Goal: Transaction & Acquisition: Book appointment/travel/reservation

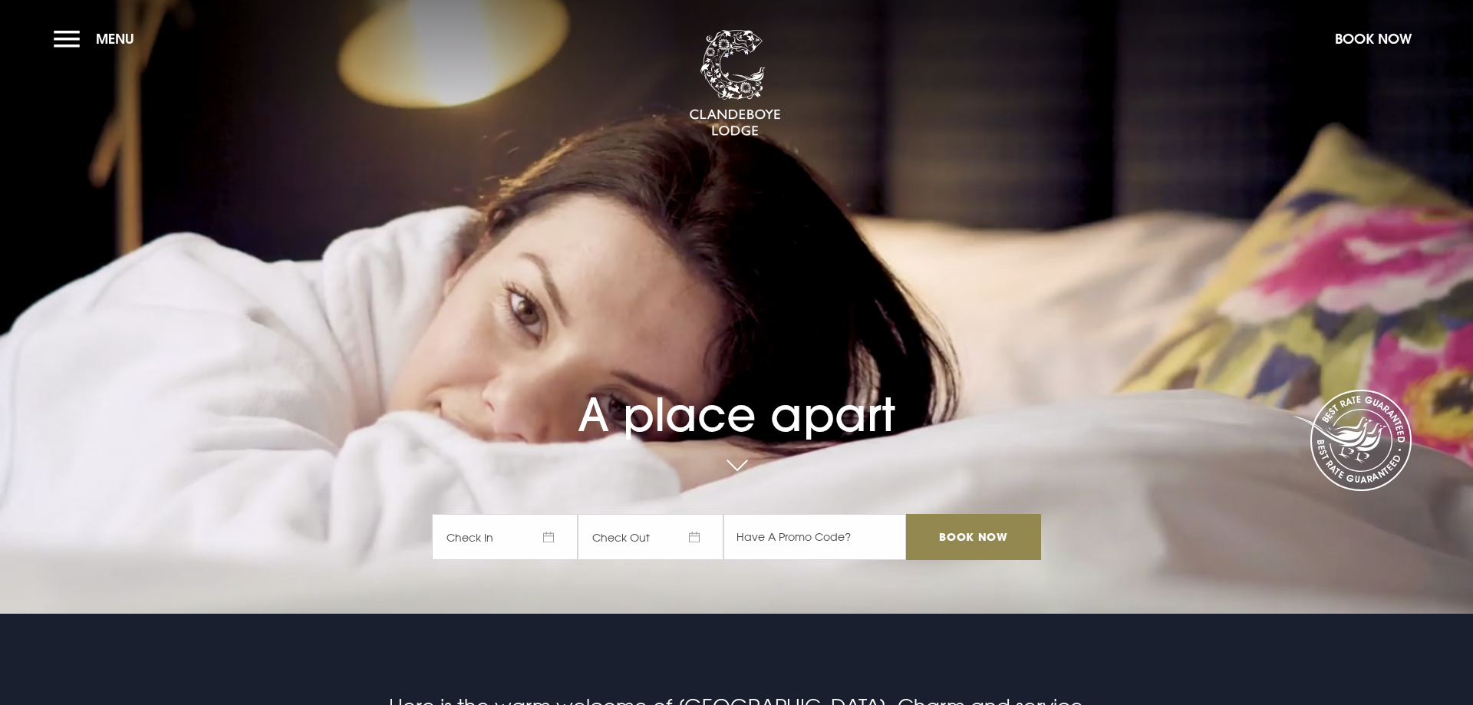
click at [466, 534] on span "Check In" at bounding box center [505, 537] width 146 height 46
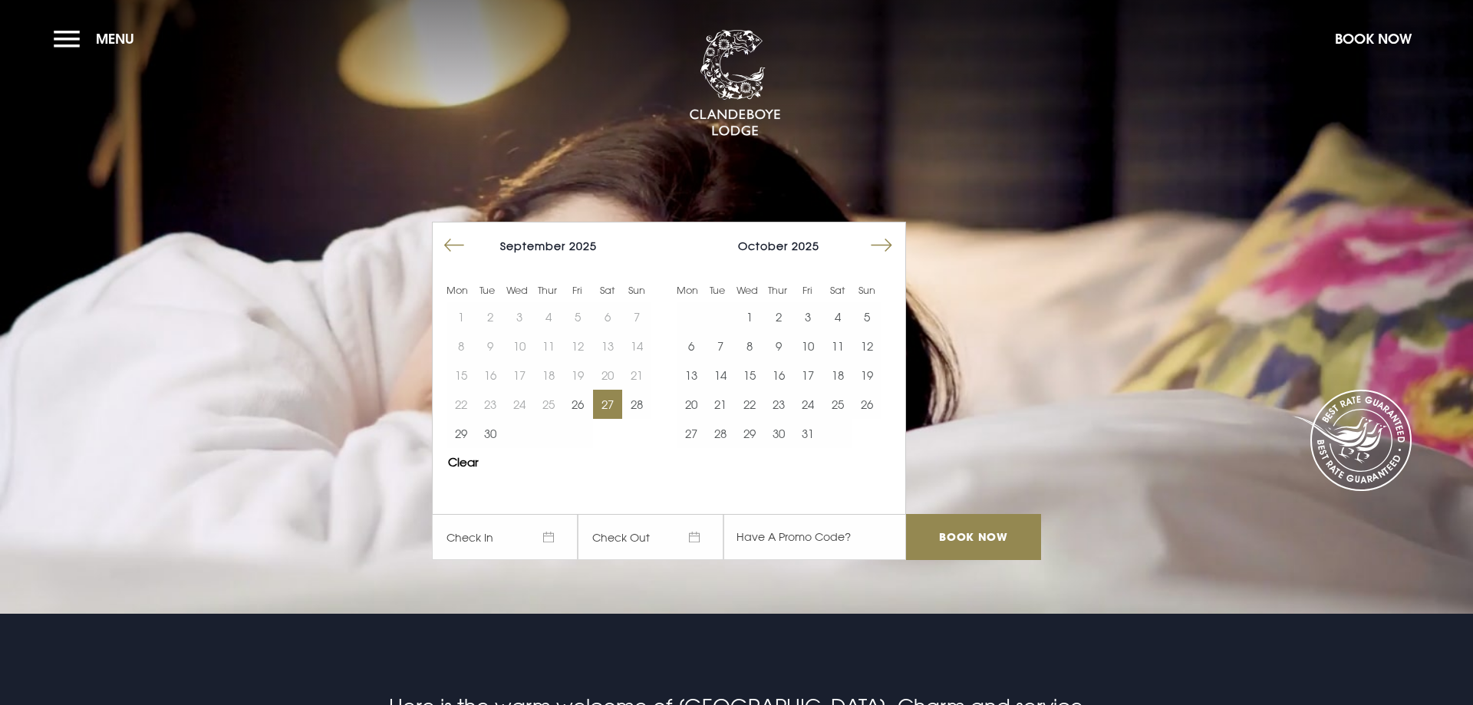
click at [609, 404] on button "27" at bounding box center [607, 404] width 29 height 29
click at [640, 403] on button "28" at bounding box center [636, 404] width 29 height 29
click at [933, 534] on input "Book Now" at bounding box center [973, 537] width 135 height 46
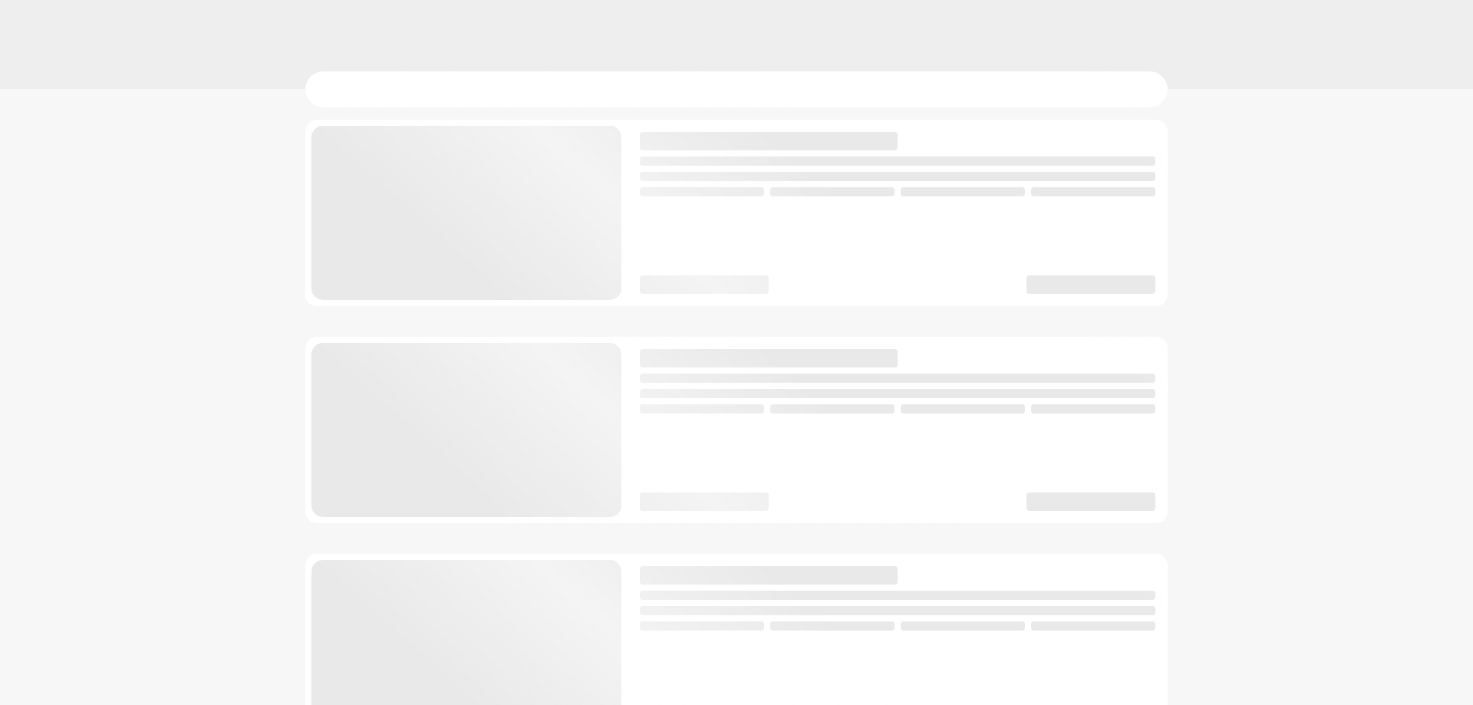
checkbox input "true"
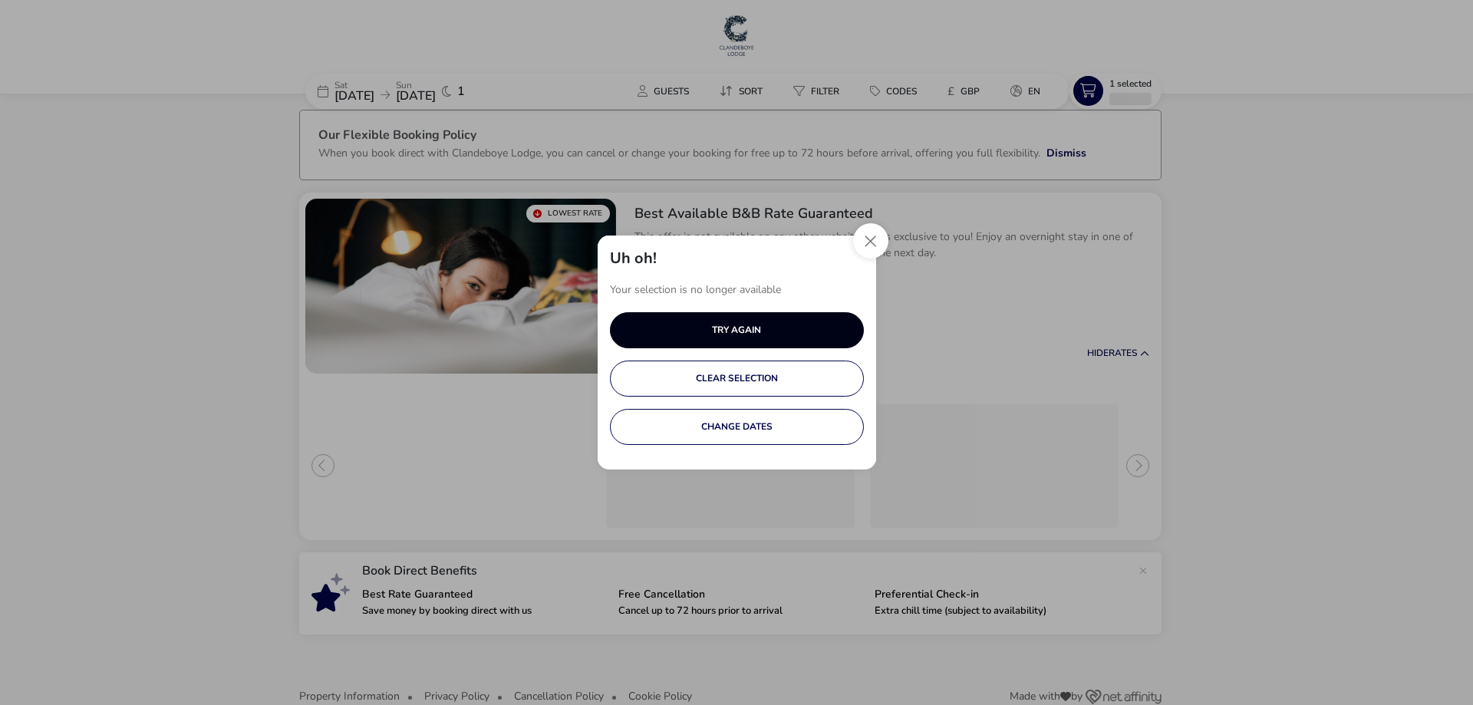
scroll to position [41, 0]
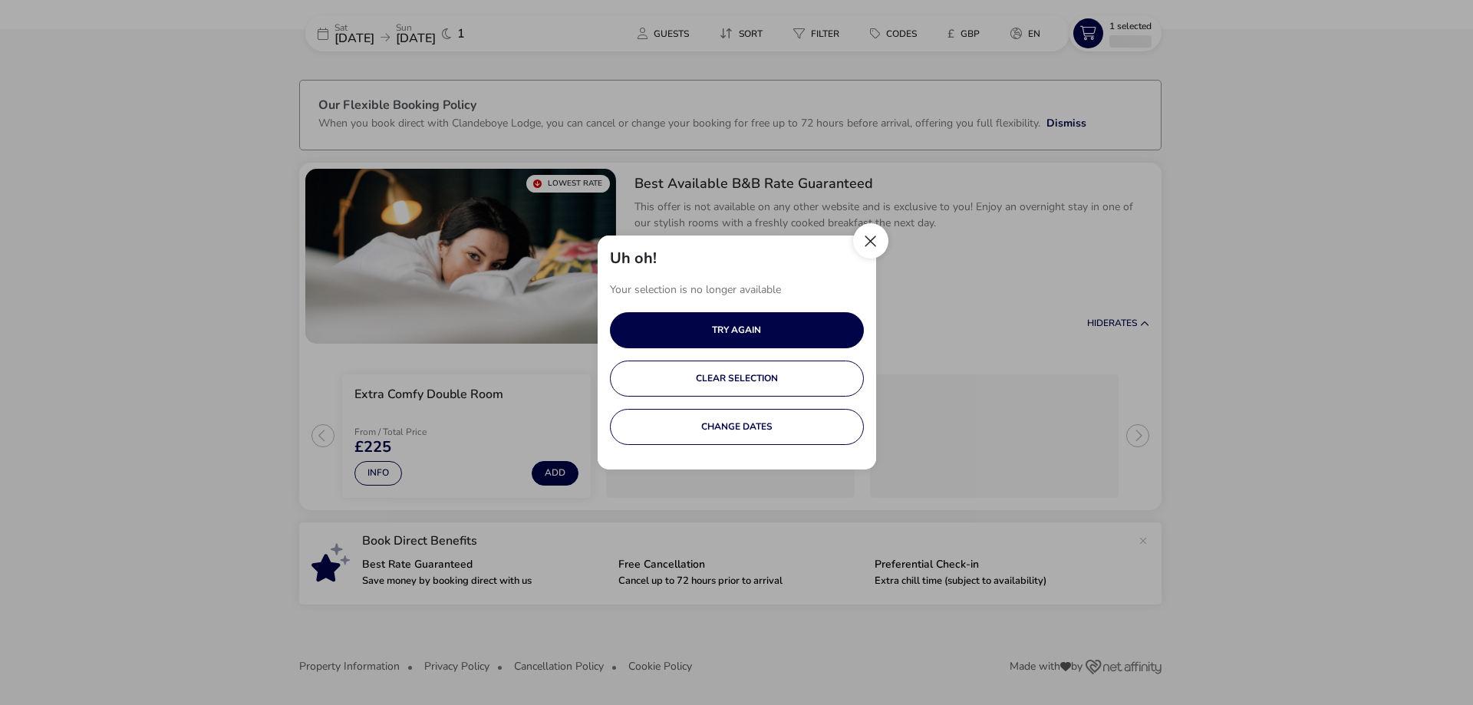
click at [864, 254] on button "Close" at bounding box center [870, 240] width 35 height 35
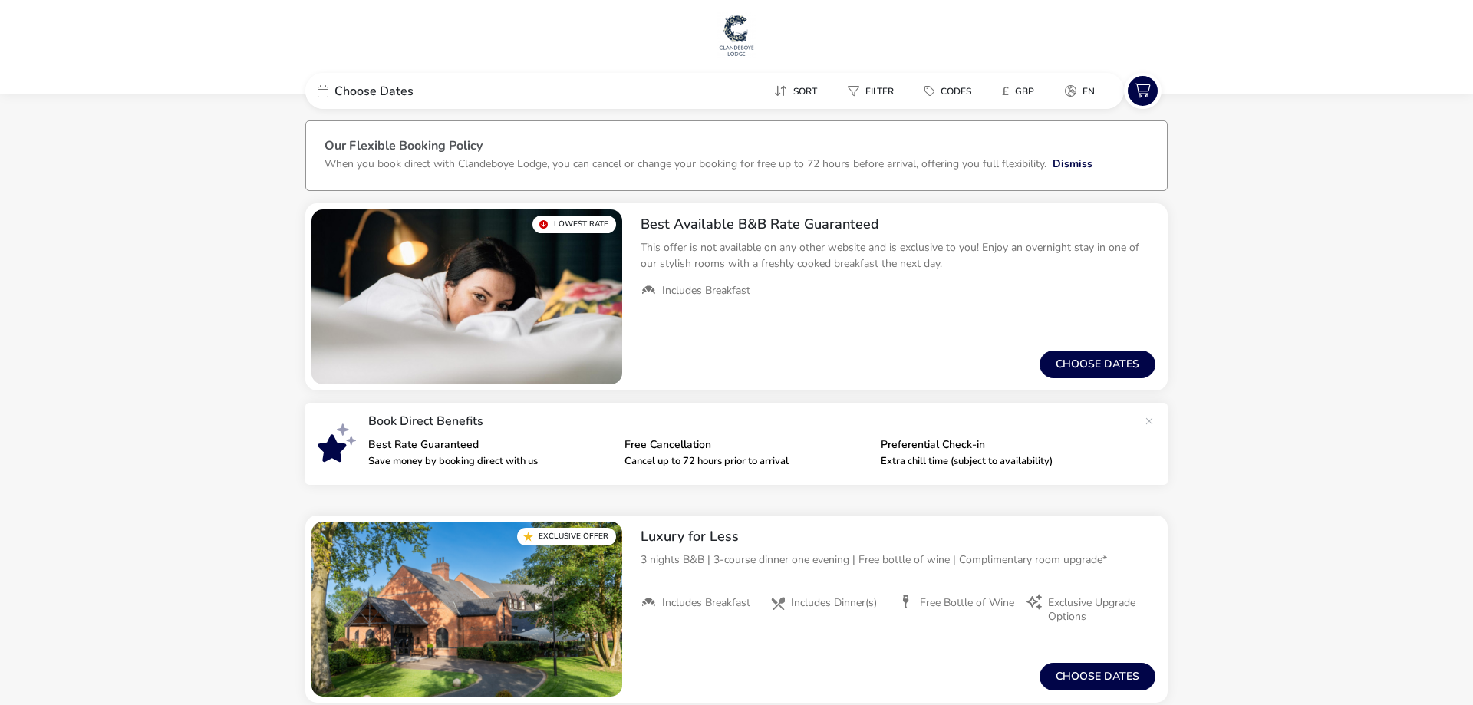
click at [732, 38] on img at bounding box center [736, 35] width 38 height 46
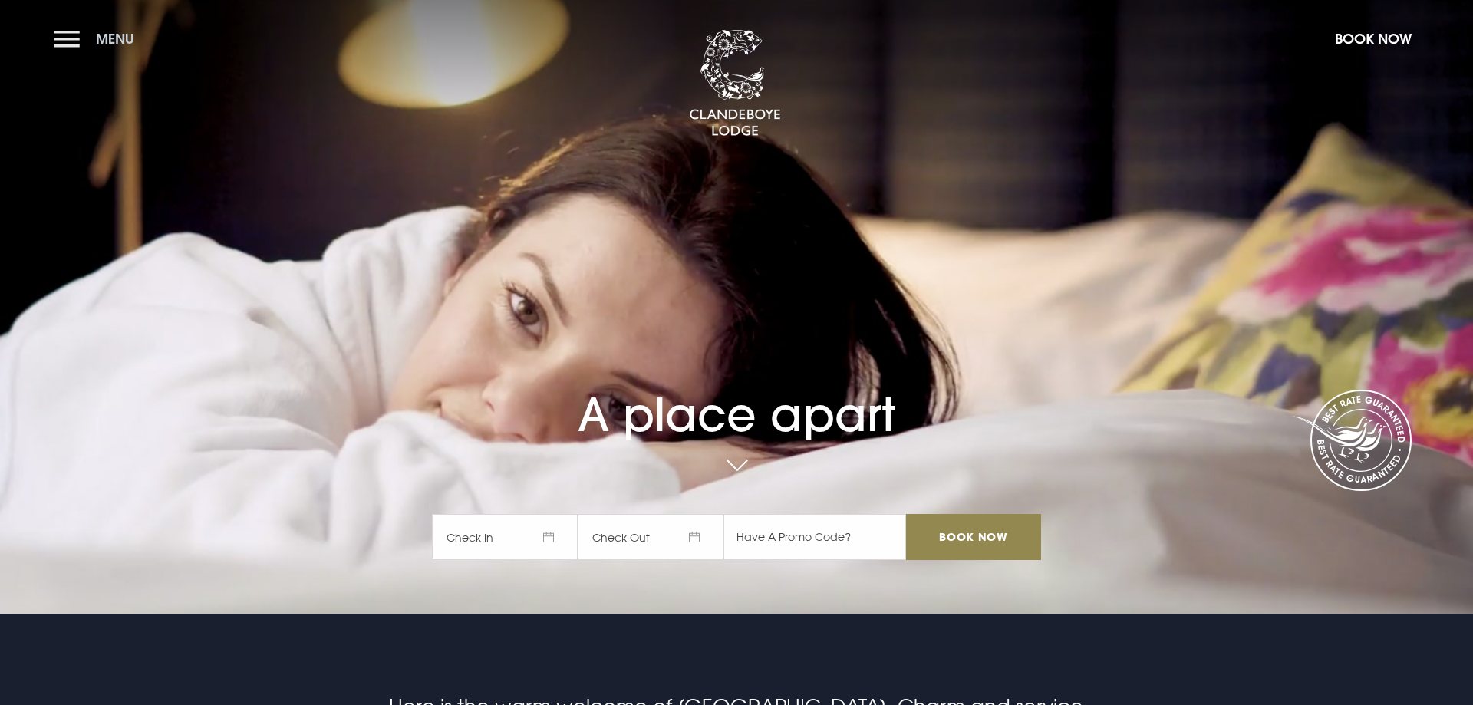
click at [80, 40] on button "Menu" at bounding box center [98, 38] width 88 height 33
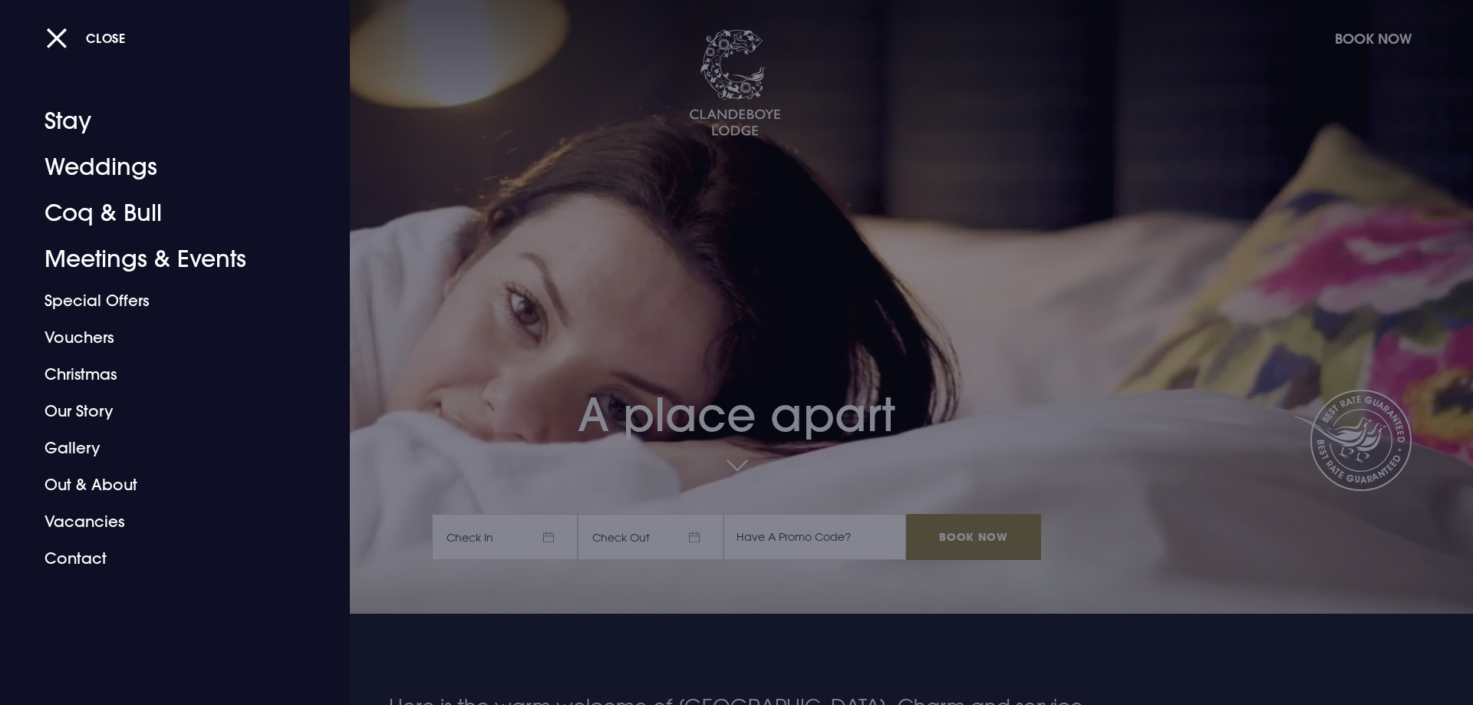
click at [548, 532] on div at bounding box center [736, 352] width 1473 height 705
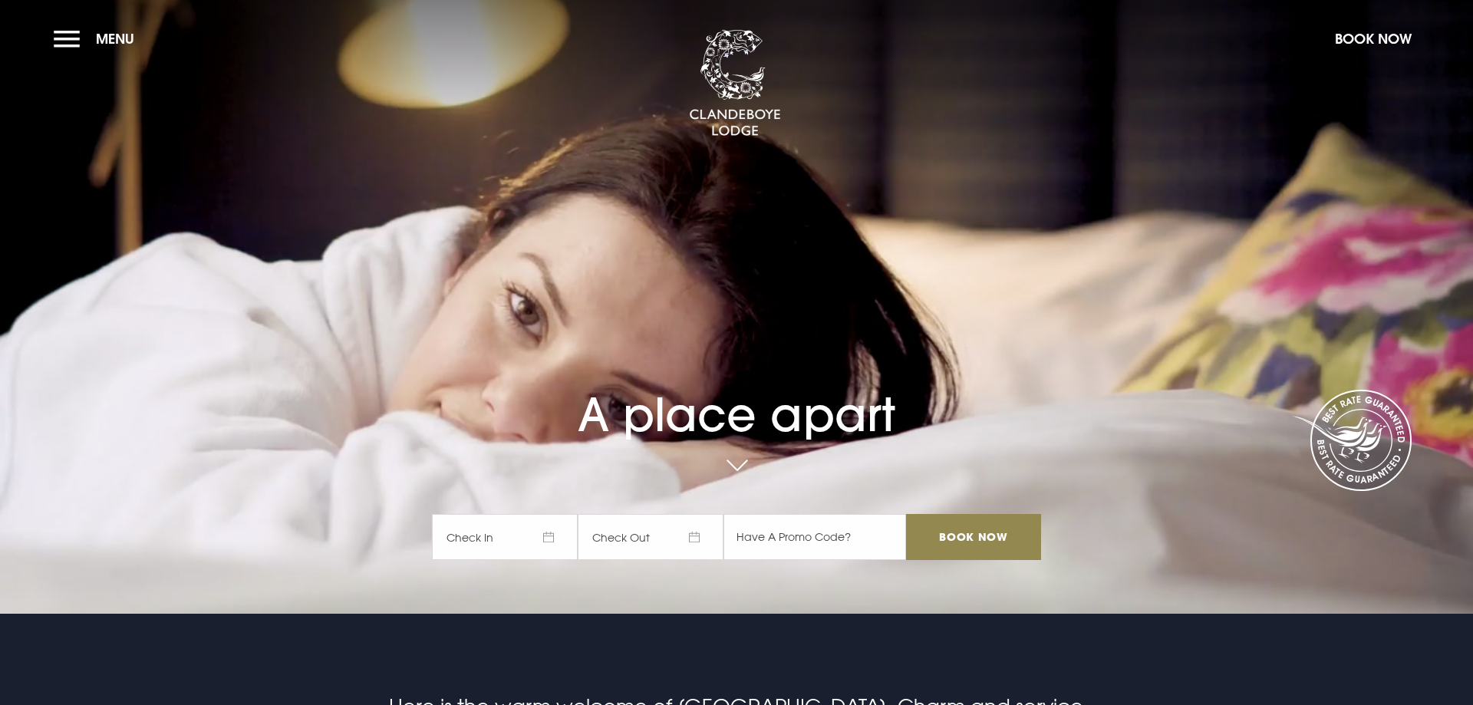
click at [523, 535] on span "Check In" at bounding box center [505, 537] width 146 height 46
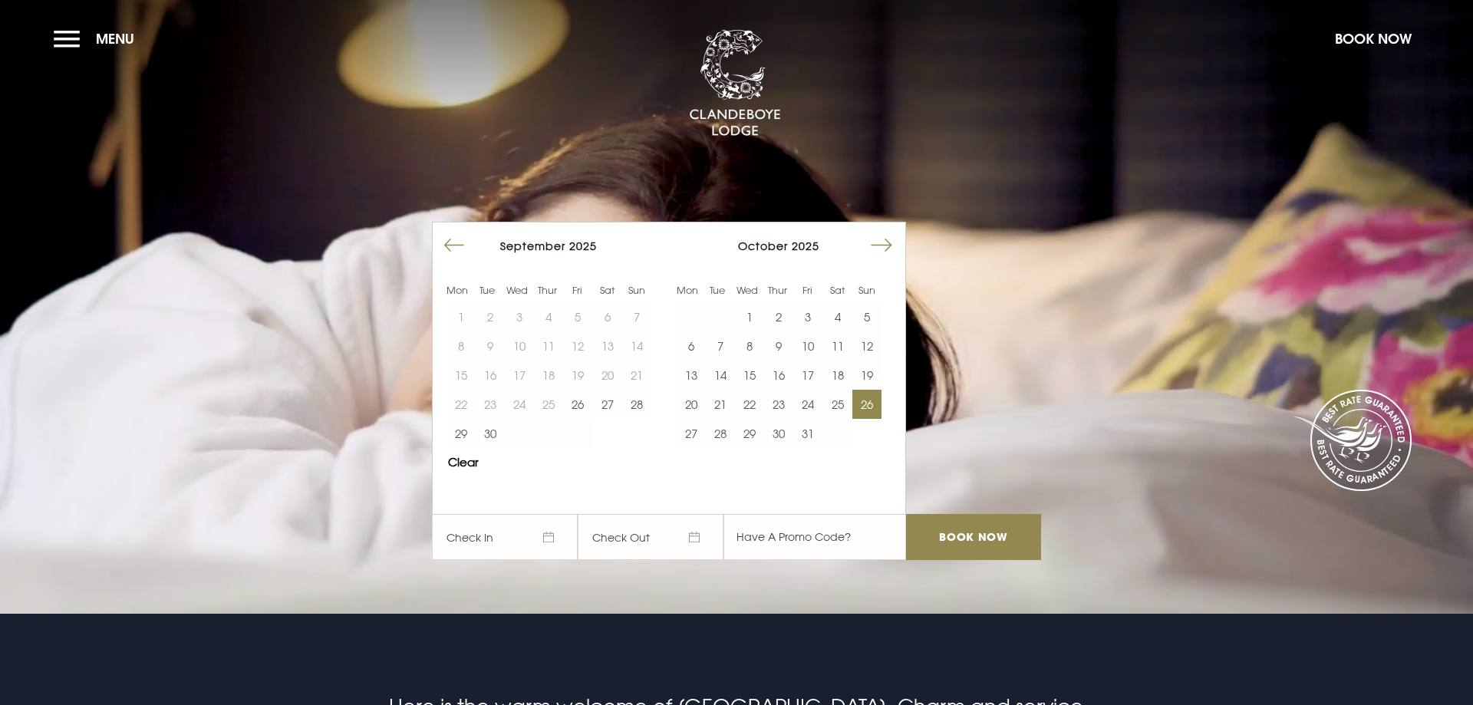
click at [862, 402] on button "26" at bounding box center [866, 404] width 29 height 29
click at [693, 428] on button "27" at bounding box center [690, 433] width 29 height 29
click at [951, 528] on input "Book Now" at bounding box center [973, 537] width 135 height 46
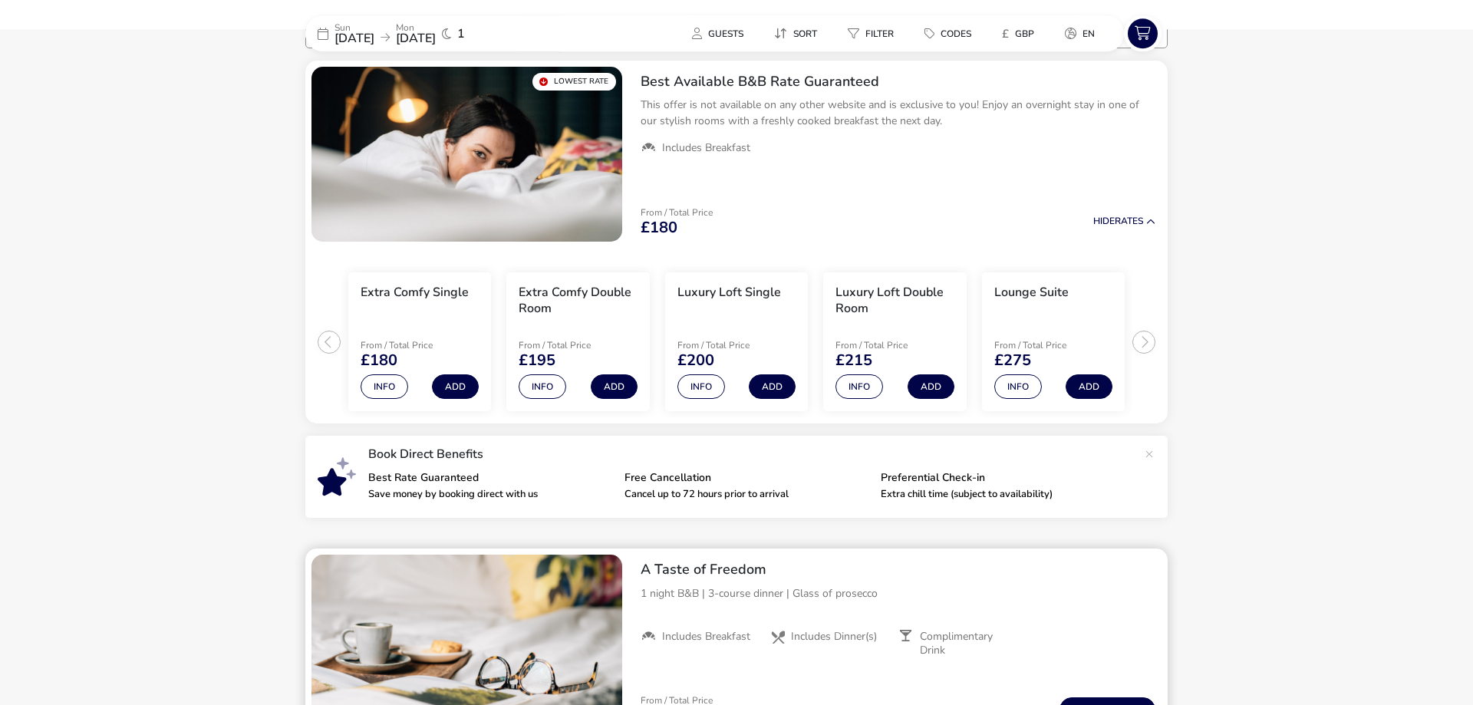
scroll to position [117, 0]
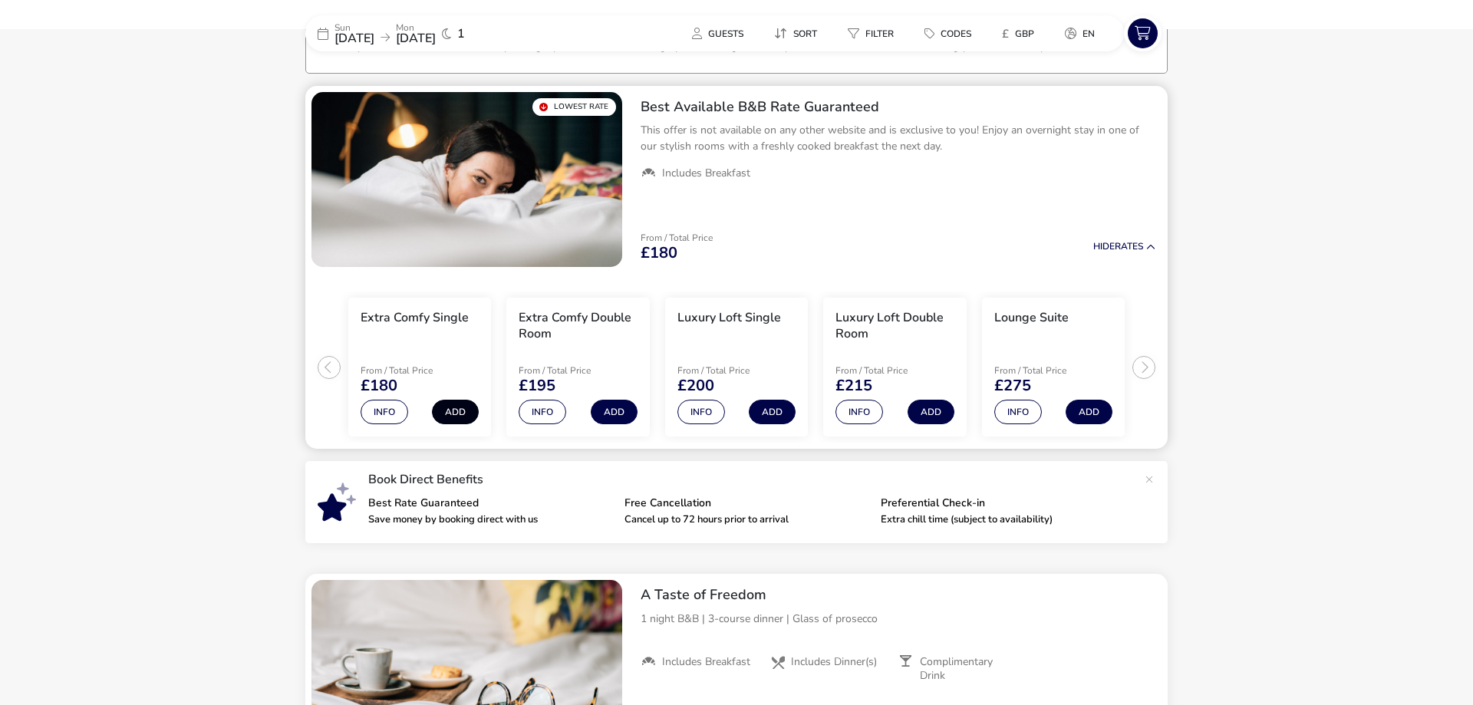
click at [459, 413] on button "Add" at bounding box center [455, 412] width 47 height 25
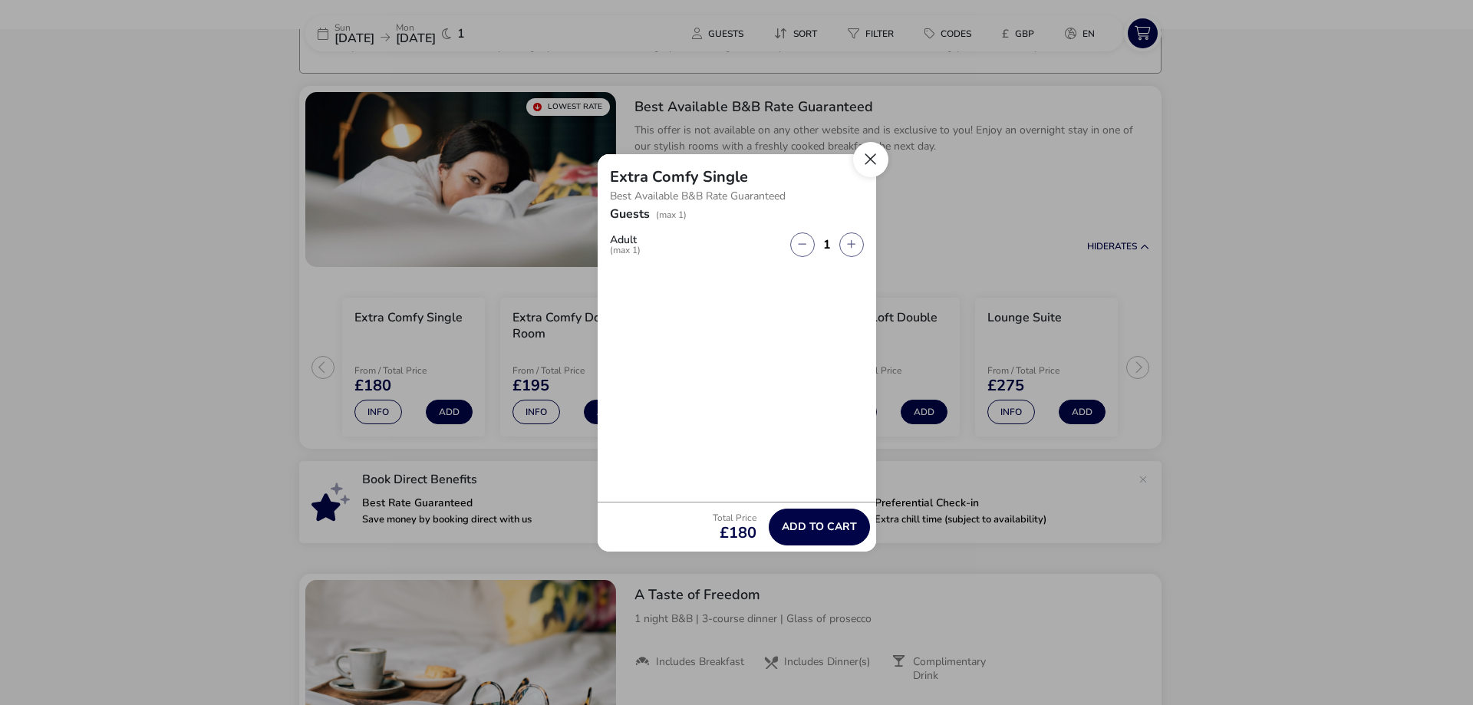
click at [877, 156] on button "Close" at bounding box center [870, 159] width 35 height 35
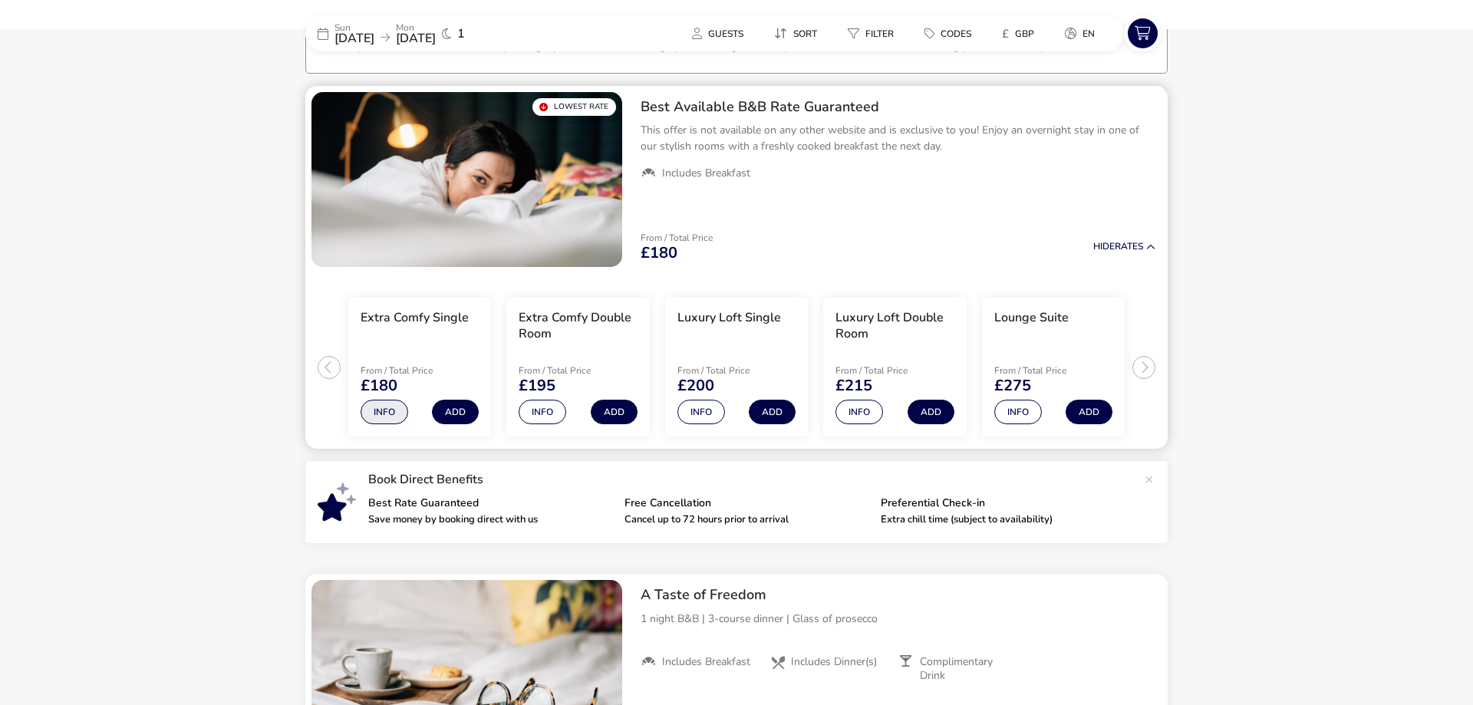
click at [379, 418] on button "Info" at bounding box center [384, 412] width 48 height 25
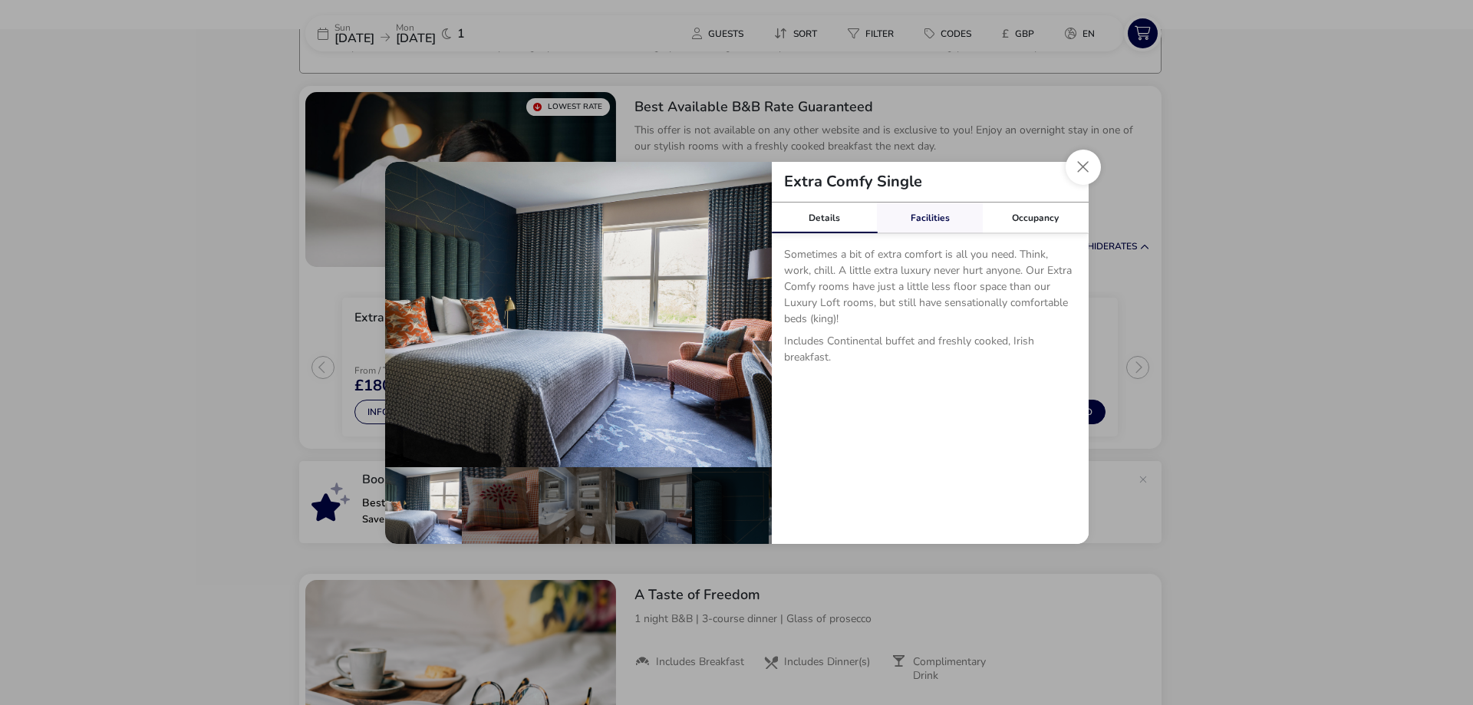
click at [935, 214] on link "Facilities" at bounding box center [930, 217] width 106 height 31
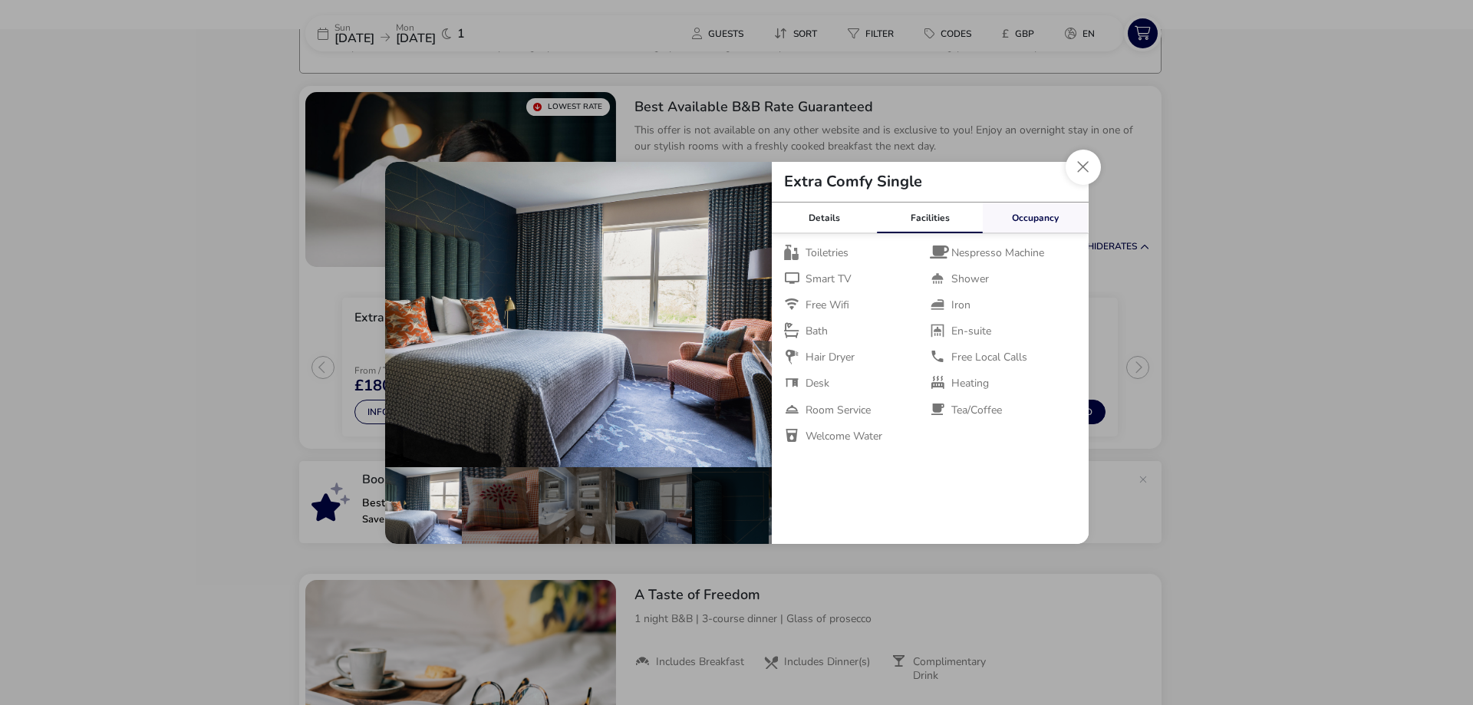
click at [1028, 209] on link "Occupancy" at bounding box center [1036, 217] width 106 height 31
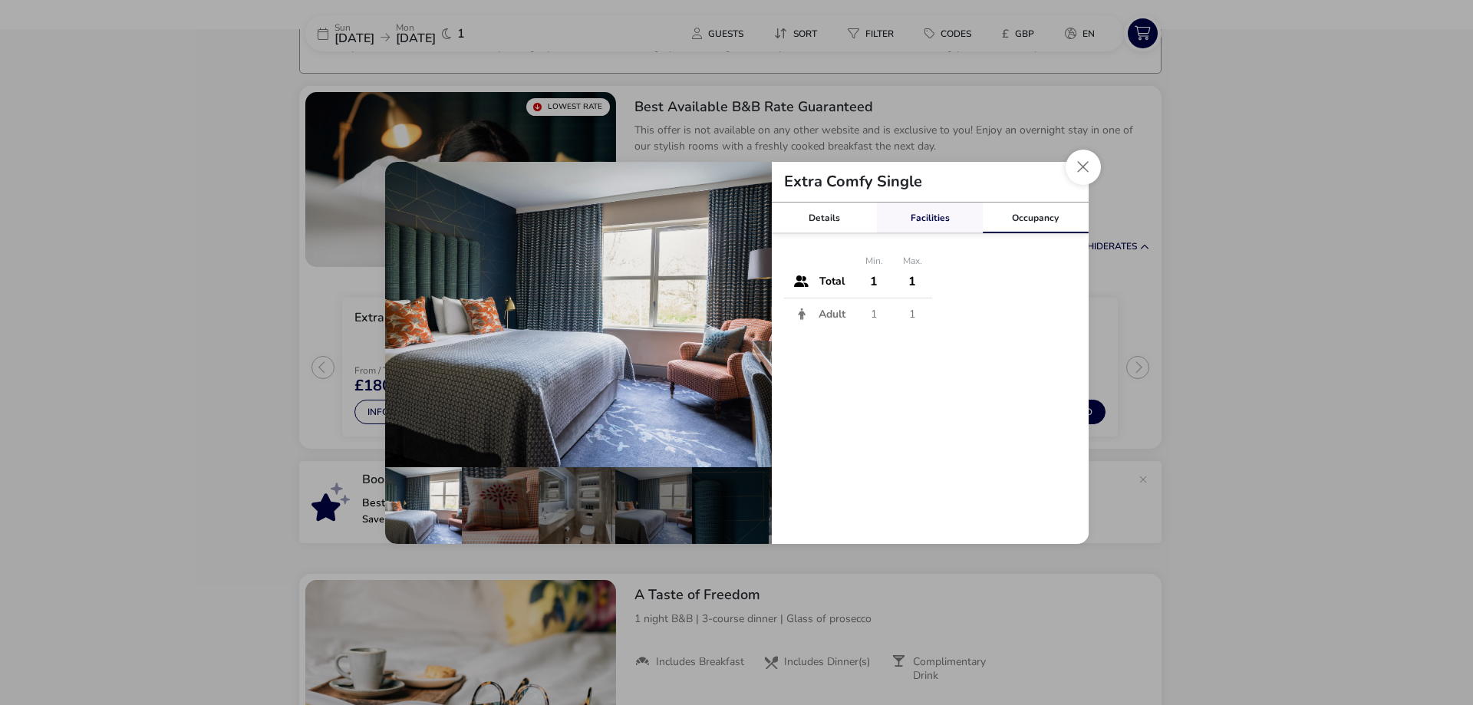
click at [944, 218] on link "Facilities" at bounding box center [930, 217] width 106 height 31
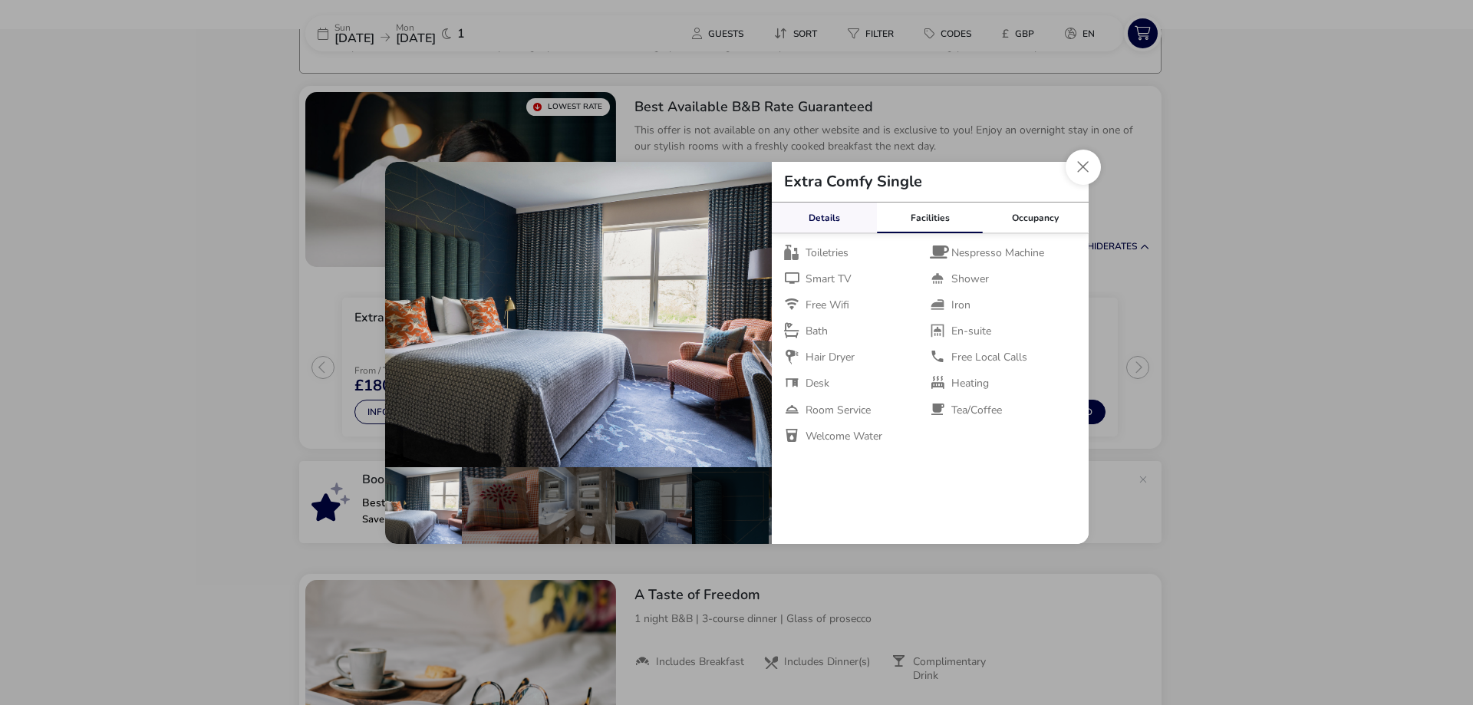
click at [824, 221] on link "Details" at bounding box center [825, 217] width 106 height 31
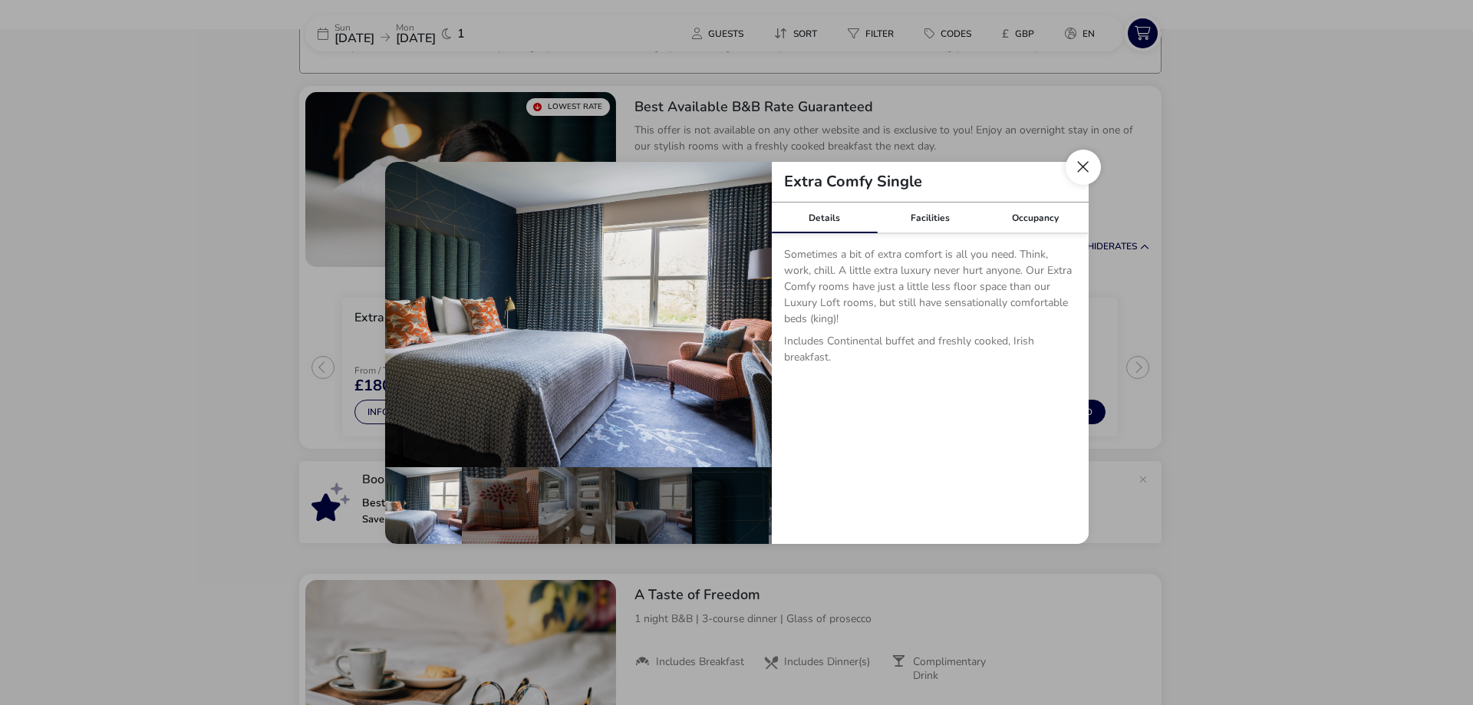
click at [1086, 176] on button "Close dialog" at bounding box center [1082, 167] width 35 height 35
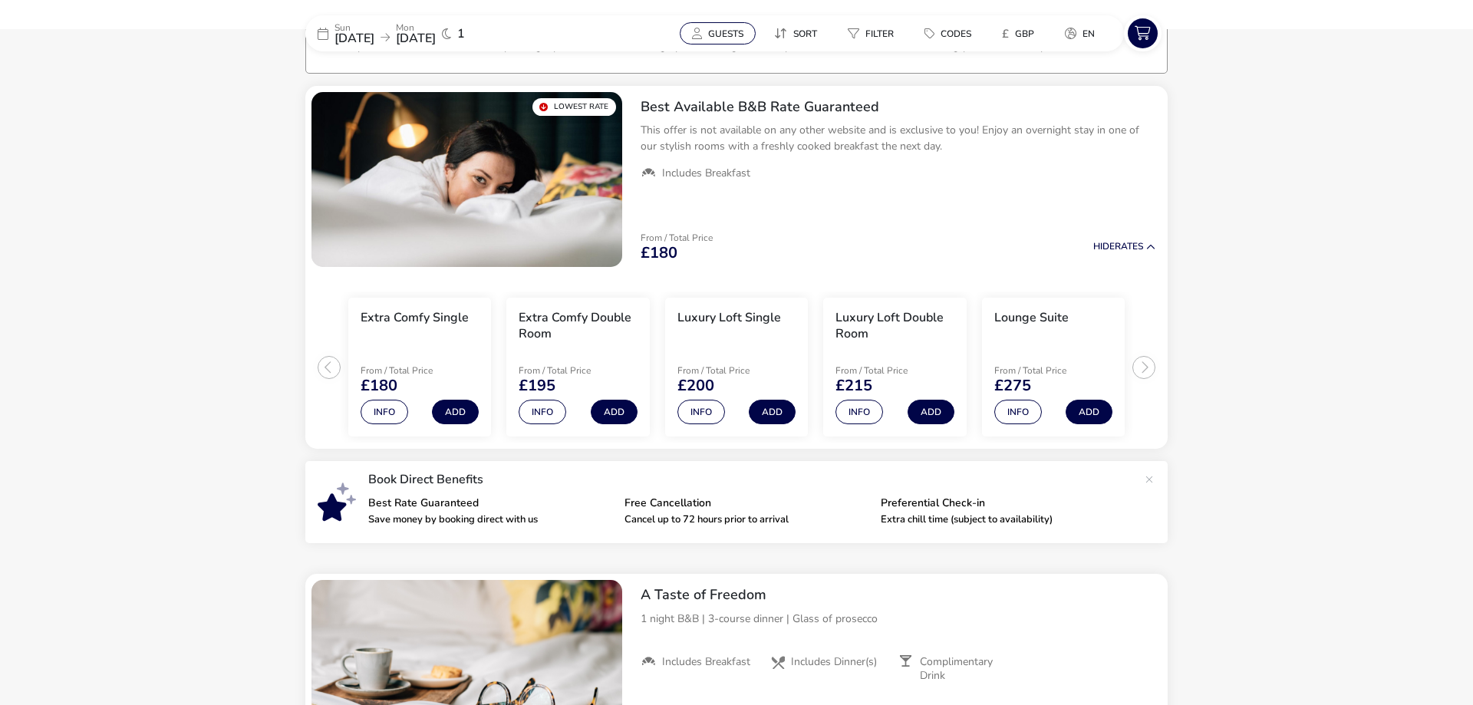
click at [727, 33] on span "Guests" at bounding box center [725, 34] width 35 height 12
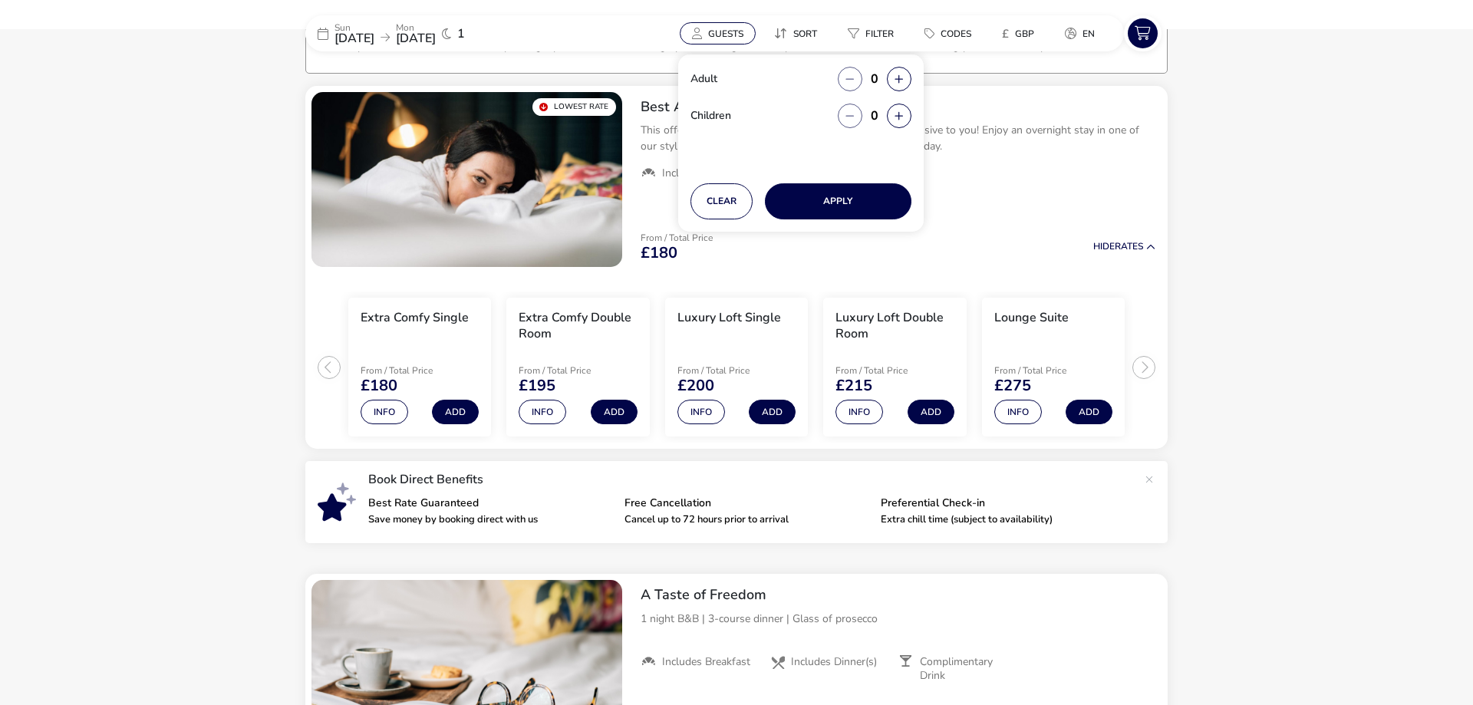
click at [727, 33] on span "Guests" at bounding box center [725, 34] width 35 height 12
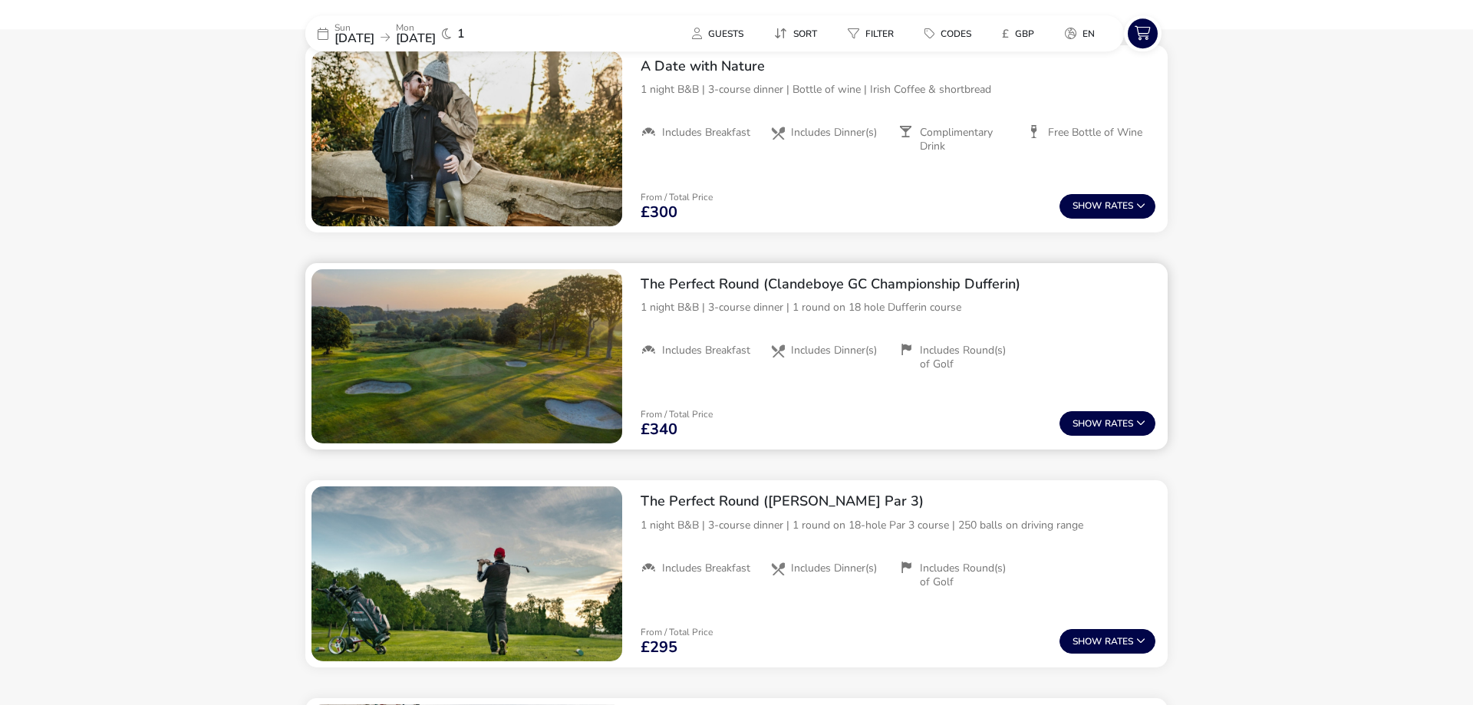
scroll to position [1369, 0]
